Goal: Navigation & Orientation: Find specific page/section

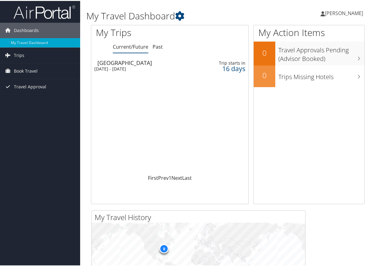
click at [153, 68] on div "Sun 19 Oct 2025 - Tue 21 Oct 2025" at bounding box center [141, 68] width 94 height 6
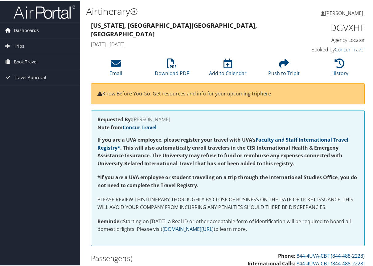
click at [31, 30] on span "Dashboards" at bounding box center [26, 29] width 25 height 15
click at [23, 53] on span "Trips" at bounding box center [19, 54] width 10 height 15
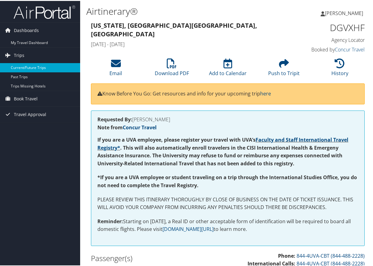
click at [24, 66] on link "Current/Future Trips" at bounding box center [40, 66] width 80 height 9
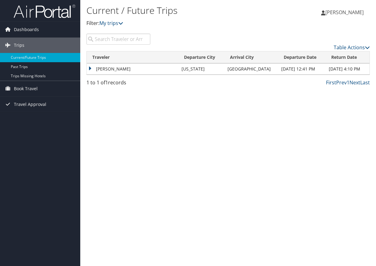
click at [89, 67] on td "ELISABETTA CECILIA MCSHEEHY LANGILLE" at bounding box center [133, 69] width 92 height 11
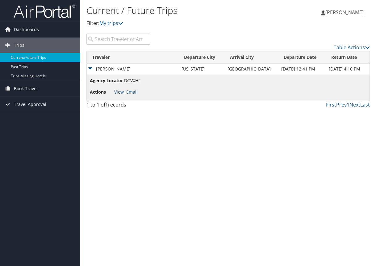
click at [120, 93] on link "View" at bounding box center [119, 92] width 10 height 6
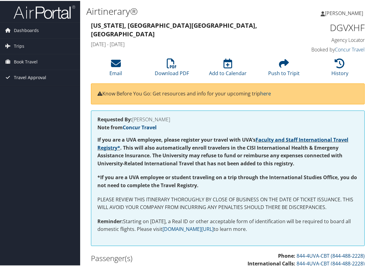
click at [40, 77] on span "Travel Approval" at bounding box center [30, 76] width 32 height 15
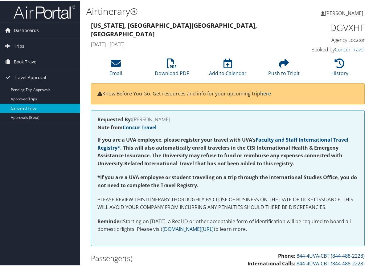
click at [30, 108] on link "Canceled Trips" at bounding box center [40, 107] width 80 height 9
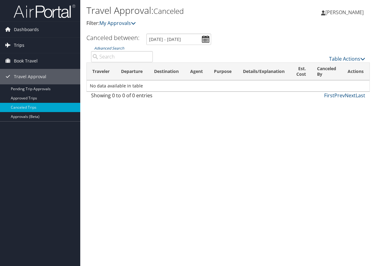
click at [24, 44] on link "Trips" at bounding box center [40, 45] width 80 height 15
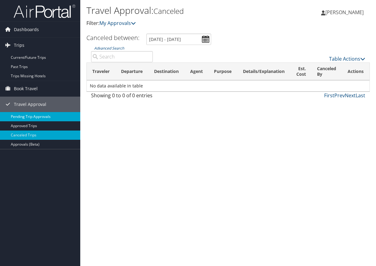
click at [30, 115] on link "Pending Trip Approvals" at bounding box center [40, 116] width 80 height 9
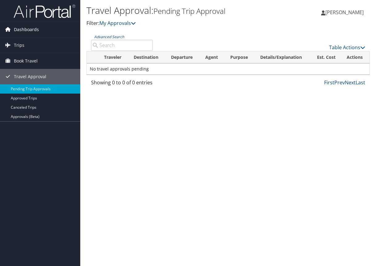
click at [24, 30] on span "Dashboards" at bounding box center [26, 29] width 25 height 15
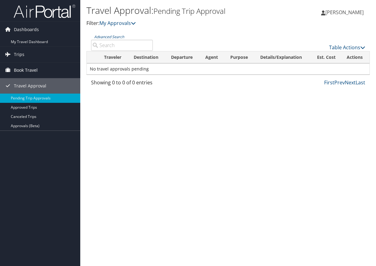
click at [24, 68] on span "Book Travel" at bounding box center [26, 70] width 24 height 15
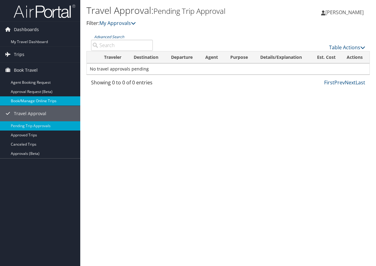
click at [26, 98] on link "Book/Manage Online Trips" at bounding box center [40, 101] width 80 height 9
